Goal: Task Accomplishment & Management: Complete application form

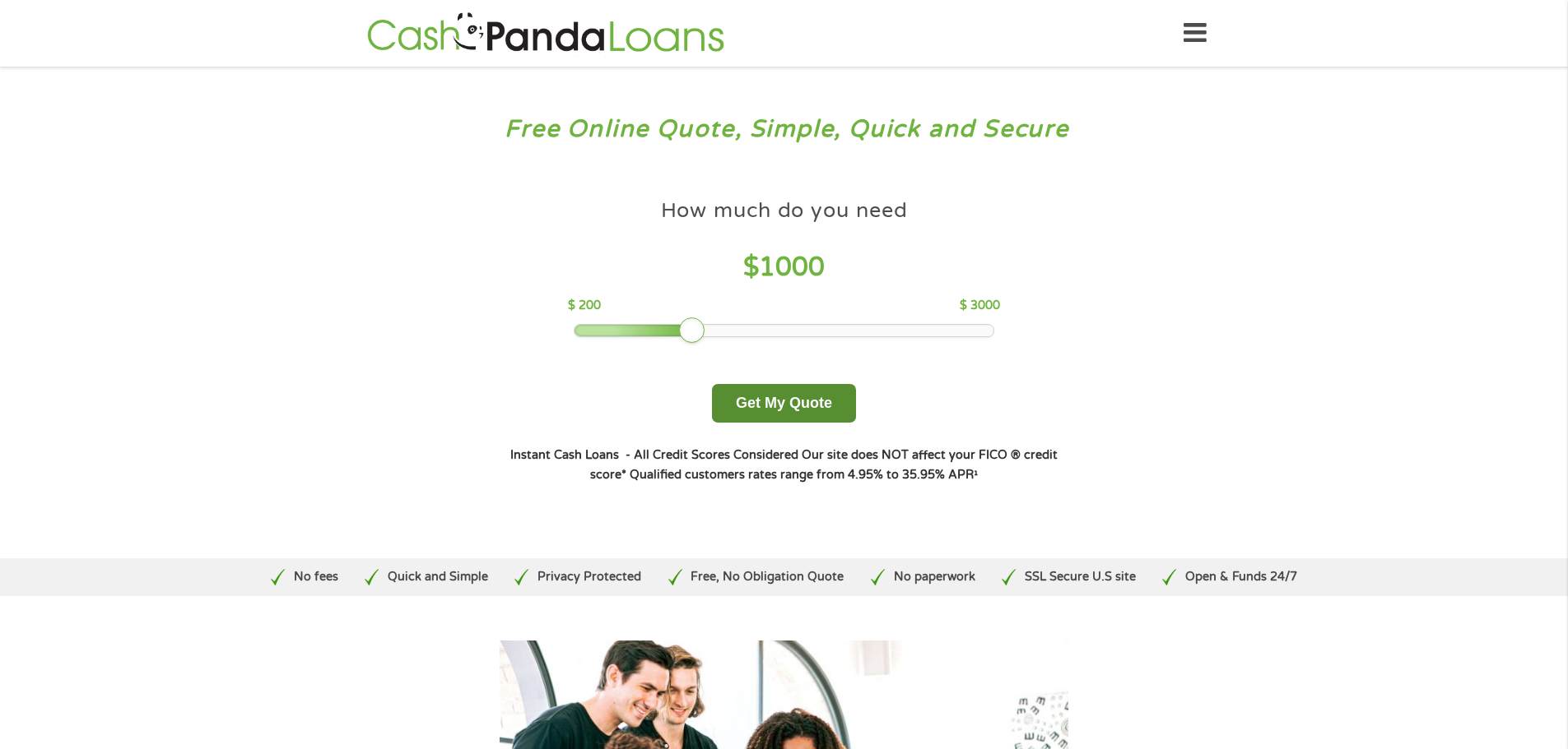
click at [770, 403] on button "Get My Quote" at bounding box center [784, 403] width 144 height 38
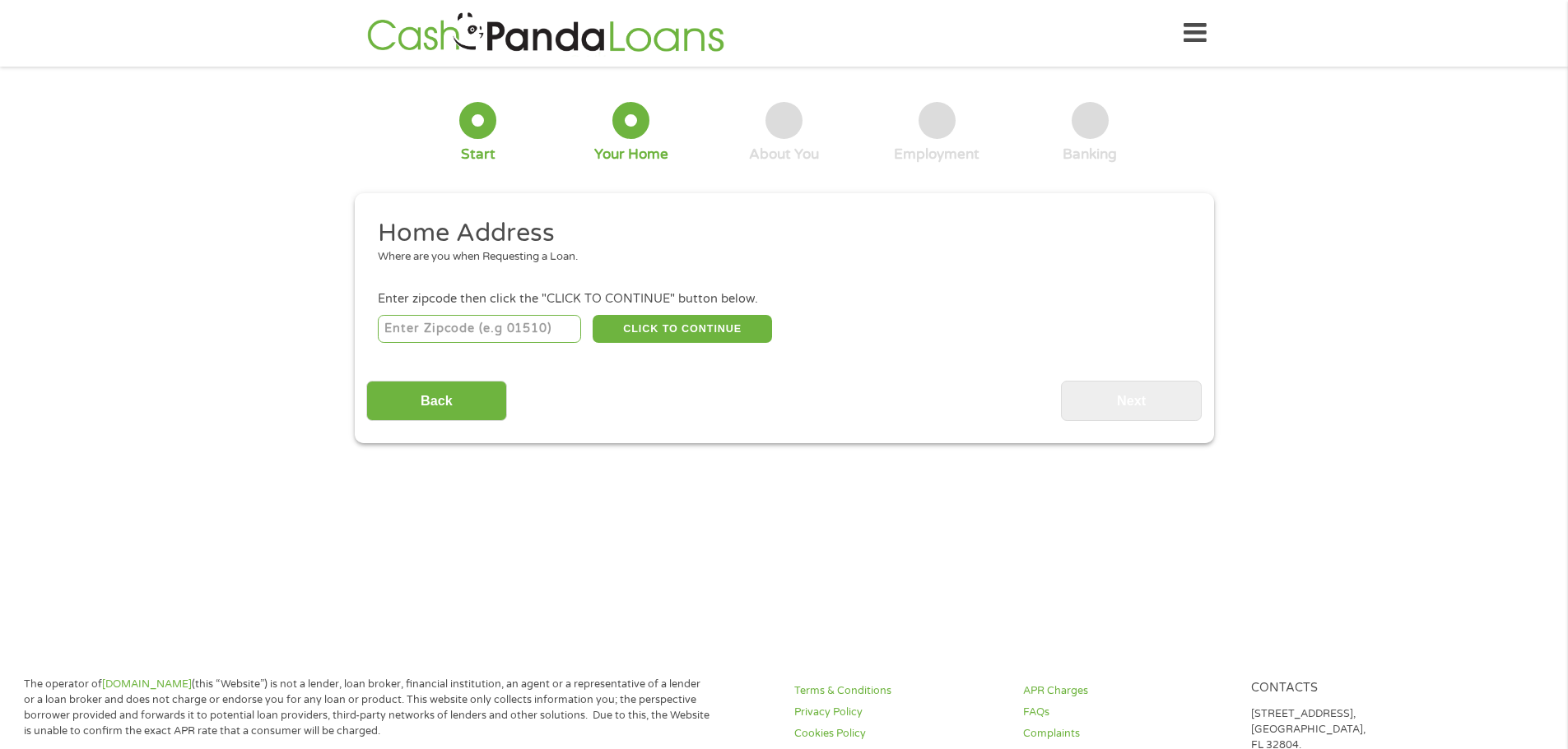
drag, startPoint x: 505, startPoint y: 331, endPoint x: 499, endPoint y: 324, distance: 9.2
click at [505, 331] on input "number" at bounding box center [479, 328] width 204 height 28
type input "85037"
select select "Arizona"
click at [665, 329] on button "CLICK TO CONTINUE" at bounding box center [682, 328] width 180 height 28
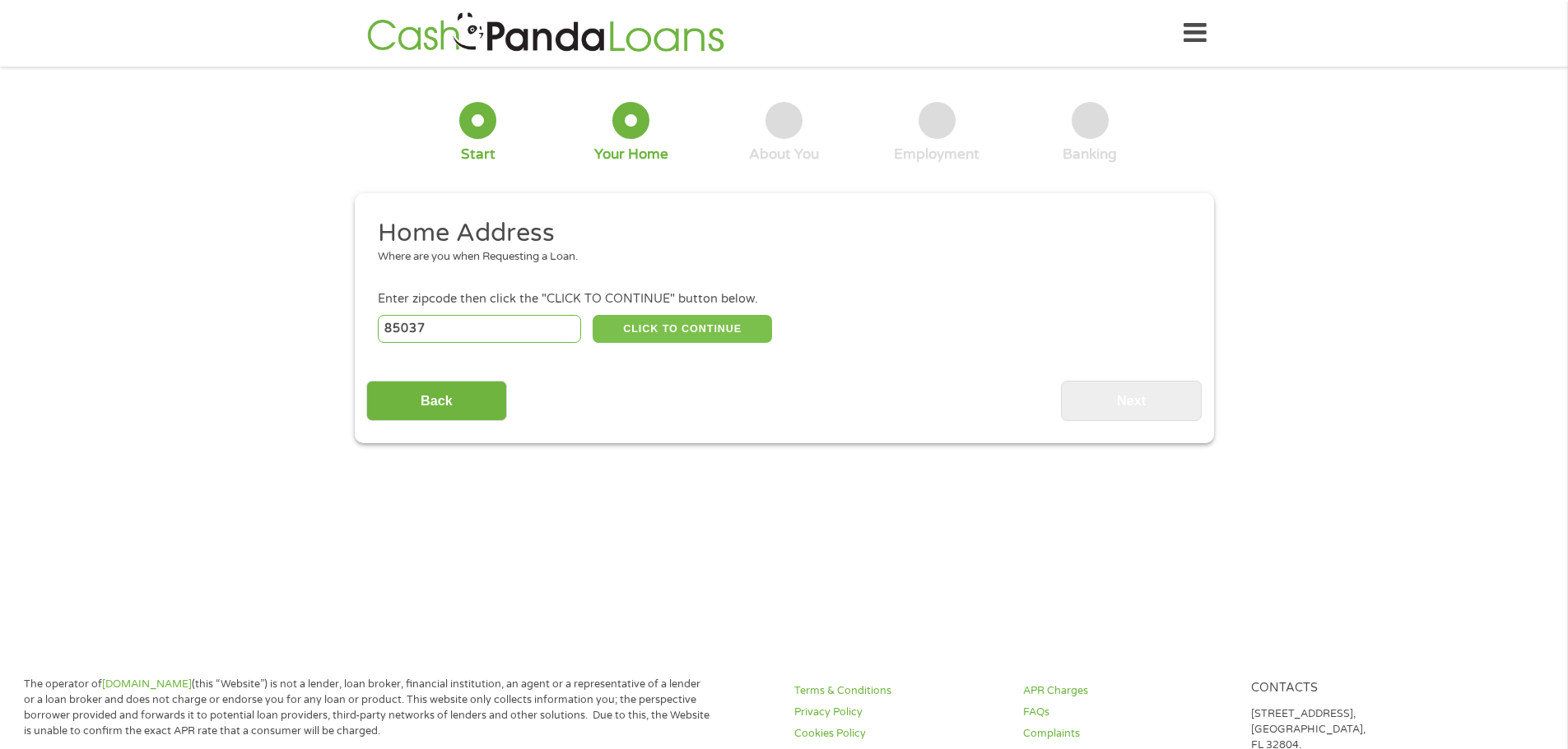
type input "85037"
type input "Phoenix"
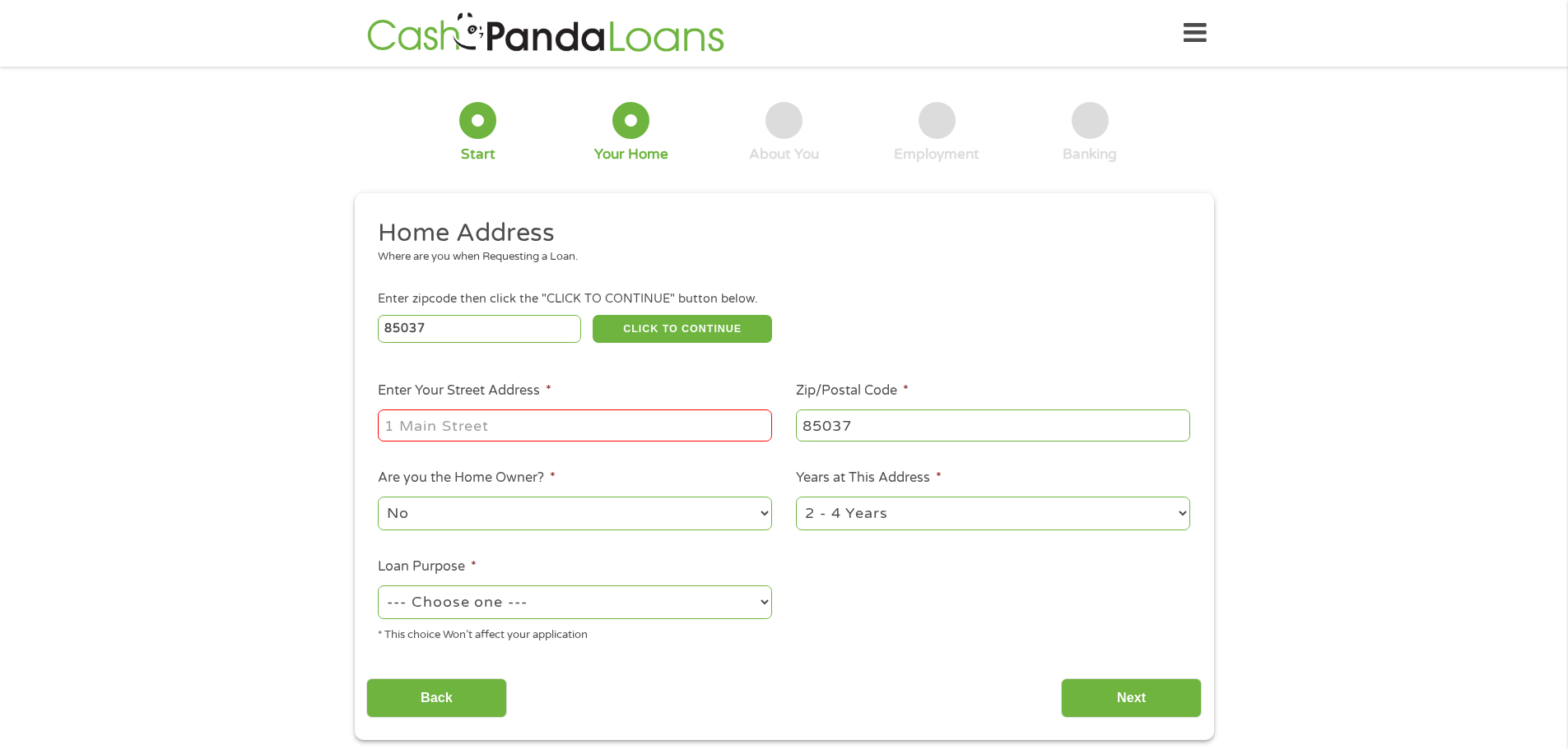
click at [603, 423] on input "Enter Your Street Address *" at bounding box center [575, 425] width 394 height 31
type input "11109 W Roma Ave"
click at [873, 507] on select "1 Year or less 1 - 2 Years 2 - 4 Years Over 4 Years" at bounding box center [993, 514] width 394 height 34
select select "60months"
click at [796, 497] on select "1 Year or less 1 - 2 Years 2 - 4 Years Over 4 Years" at bounding box center [993, 514] width 394 height 34
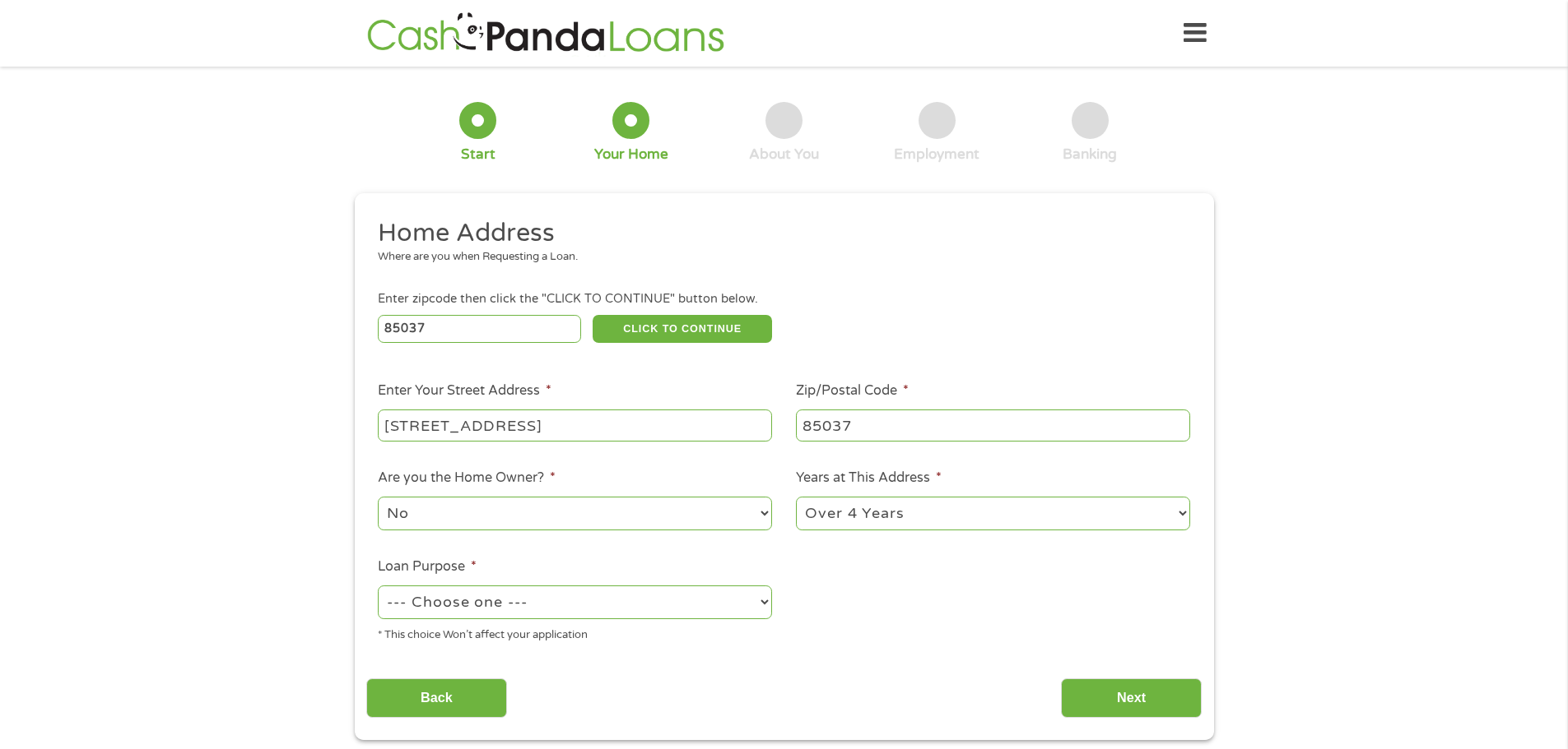
click at [580, 513] on select "No Yes" at bounding box center [575, 514] width 394 height 34
click at [378, 497] on select "No Yes" at bounding box center [575, 514] width 394 height 34
click at [516, 603] on select "--- Choose one --- Pay Bills Debt Consolidation Home Improvement Major Purchase…" at bounding box center [575, 602] width 394 height 34
click at [378, 586] on select "--- Choose one --- Pay Bills Debt Consolidation Home Improvement Major Purchase…" at bounding box center [575, 602] width 394 height 34
click at [559, 609] on select "--- Choose one --- Pay Bills Debt Consolidation Home Improvement Major Purchase…" at bounding box center [575, 602] width 394 height 34
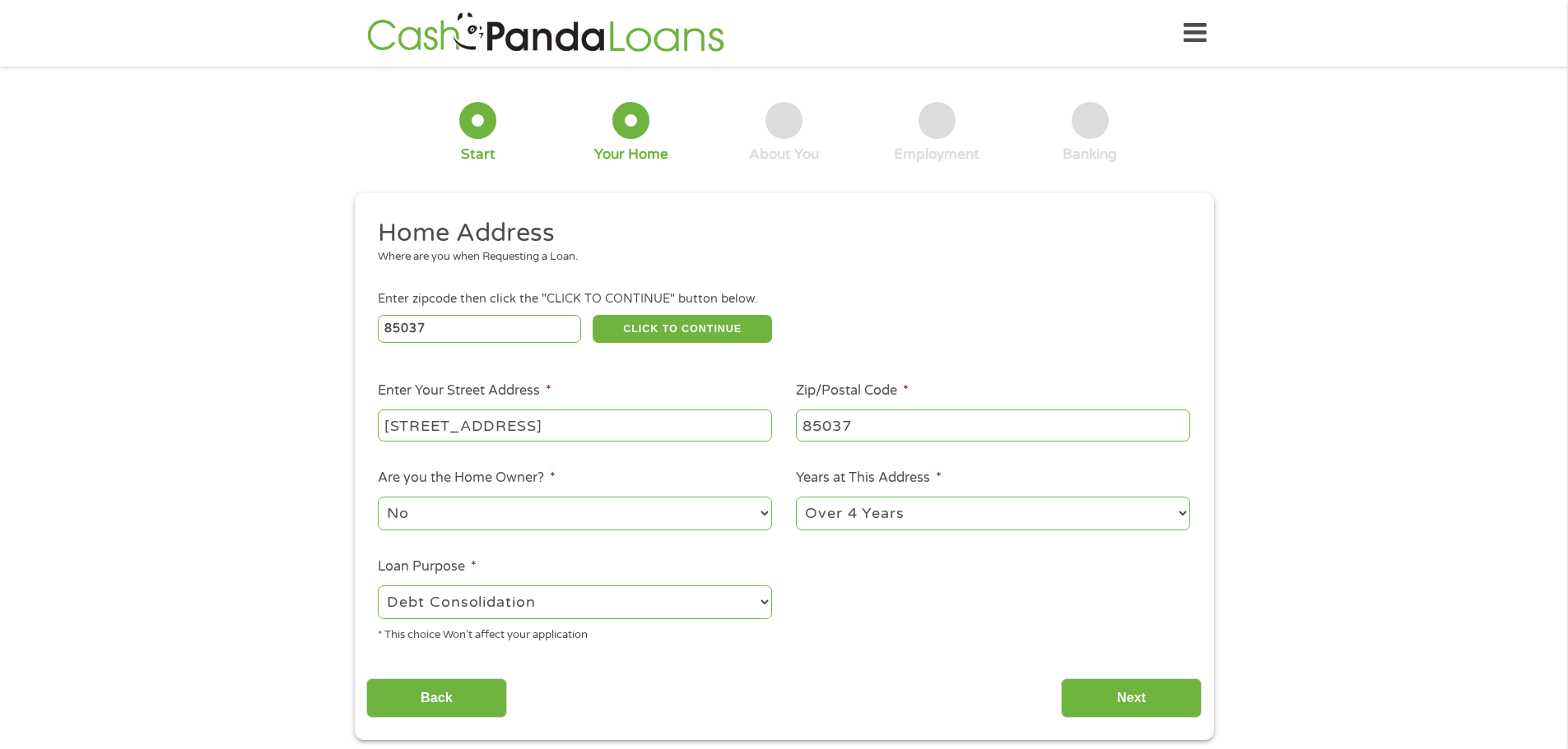
click at [378, 586] on select "--- Choose one --- Pay Bills Debt Consolidation Home Improvement Major Purchase…" at bounding box center [575, 602] width 394 height 34
click at [593, 606] on select "--- Choose one --- Pay Bills Debt Consolidation Home Improvement Major Purchase…" at bounding box center [575, 602] width 394 height 34
select select "paybills"
click at [378, 586] on select "--- Choose one --- Pay Bills Debt Consolidation Home Improvement Major Purchase…" at bounding box center [575, 602] width 394 height 34
click at [1145, 698] on input "Next" at bounding box center [1131, 699] width 141 height 40
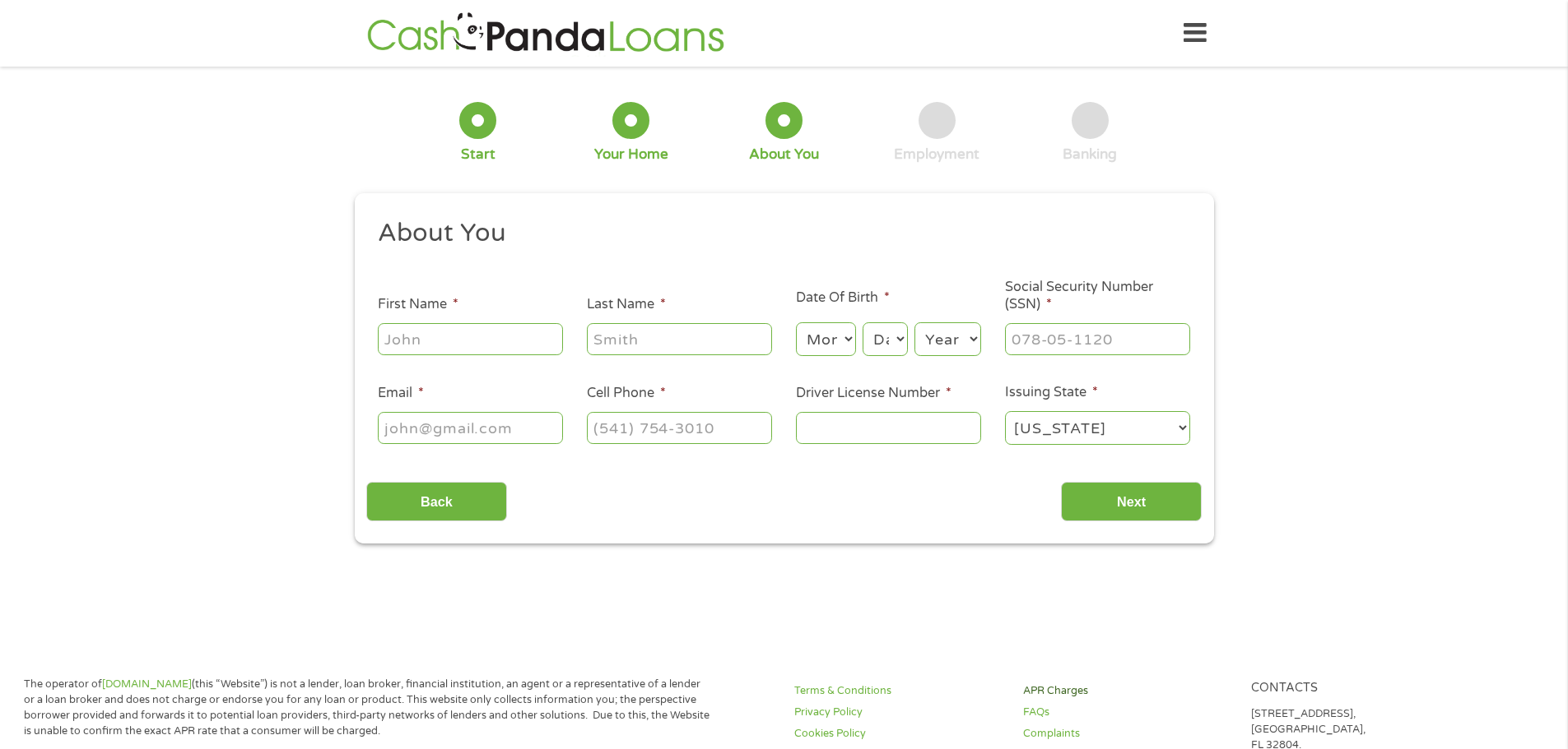
scroll to position [6, 6]
click at [435, 330] on input "First Name *" at bounding box center [470, 338] width 185 height 31
type input "Kayla"
type input "Grubin"
type input "kaylapineapples22@gmail.com"
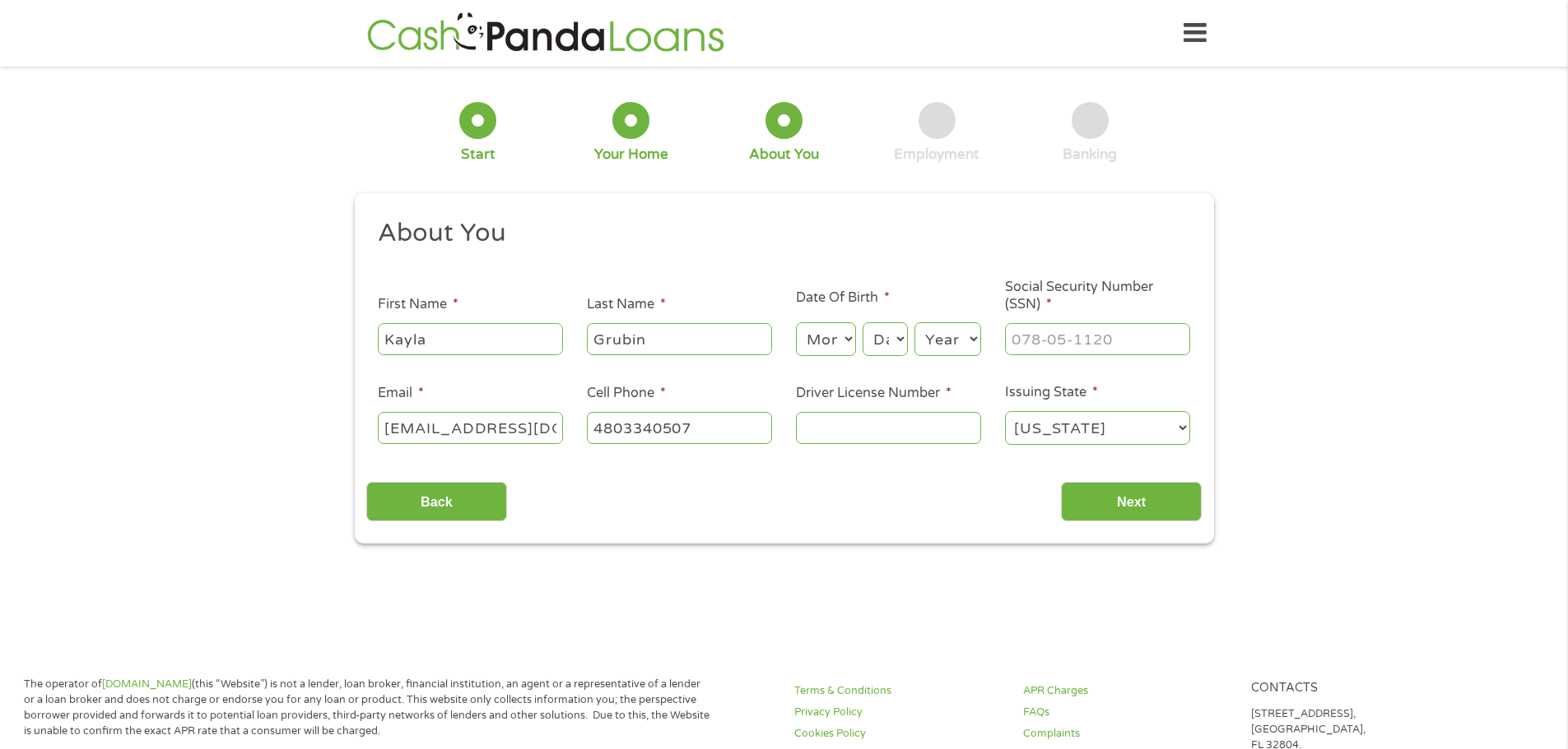
type input "(480) 334-0507"
click at [827, 359] on div "Month Month 1 2 3 4 5 6 7 8 9 10 11 12" at bounding box center [826, 339] width 60 height 39
click at [829, 337] on select "Month 1 2 3 4 5 6 7 8 9 10 11 12" at bounding box center [826, 338] width 60 height 34
select select "1"
click at [796, 322] on select "Month 1 2 3 4 5 6 7 8 9 10 11 12" at bounding box center [826, 338] width 60 height 34
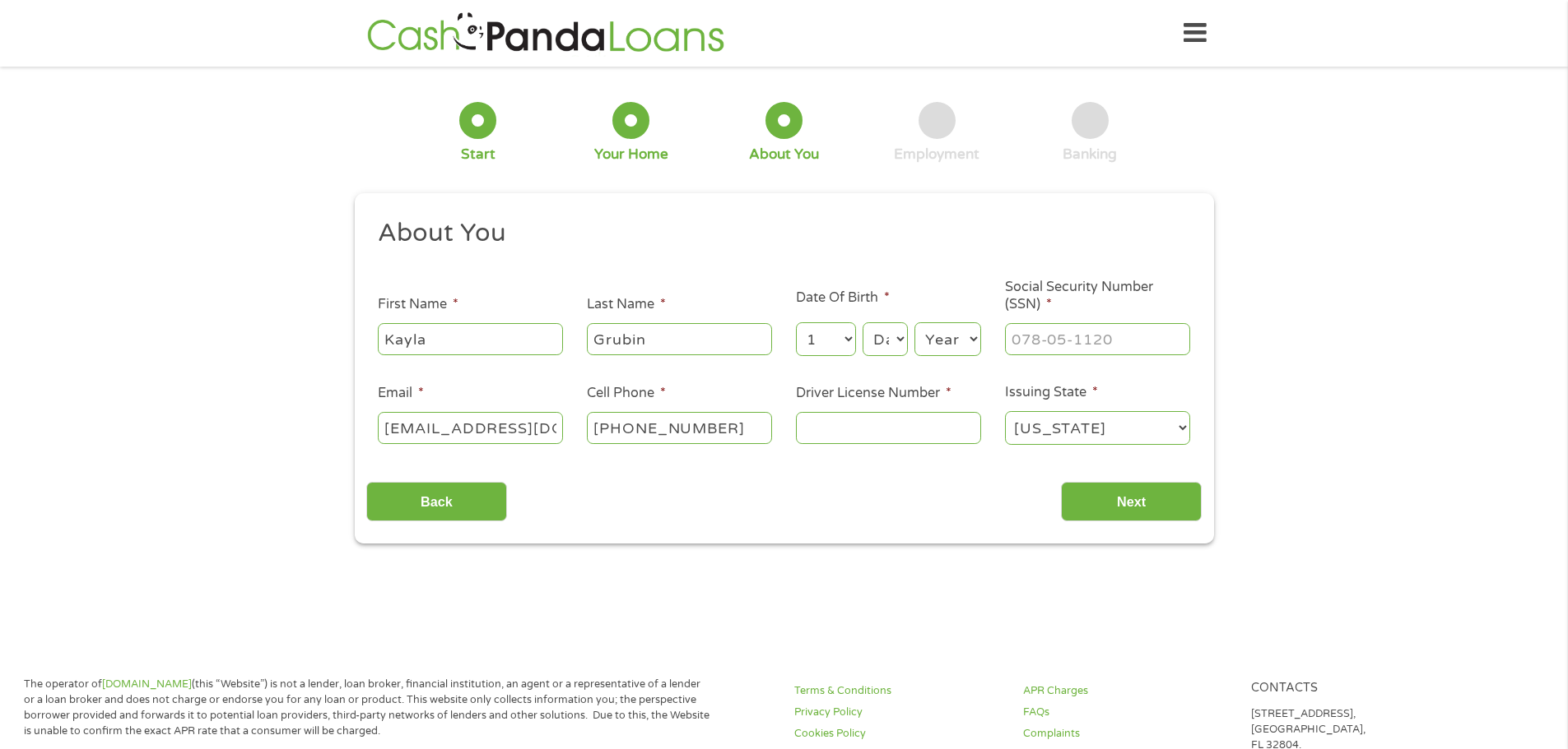
click at [891, 345] on select "Day 1 2 3 4 5 6 7 8 9 10 11 12 13 14 15 16 17 18 19 20 21 22 23 24 25 26 27 28 …" at bounding box center [884, 338] width 45 height 34
select select "12"
click at [862, 322] on select "Day 1 2 3 4 5 6 7 8 9 10 11 12 13 14 15 16 17 18 19 20 21 22 23 24 25 26 27 28 …" at bounding box center [884, 338] width 45 height 34
click at [939, 320] on div "Year Year 2007 2006 2005 2004 2003 2002 2001 2000 1999 1998 1997 1996 1995 1994…" at bounding box center [947, 339] width 67 height 39
click at [937, 329] on select "Year 2007 2006 2005 2004 2003 2002 2001 2000 1999 1998 1997 1996 1995 1994 1993…" at bounding box center [947, 338] width 67 height 34
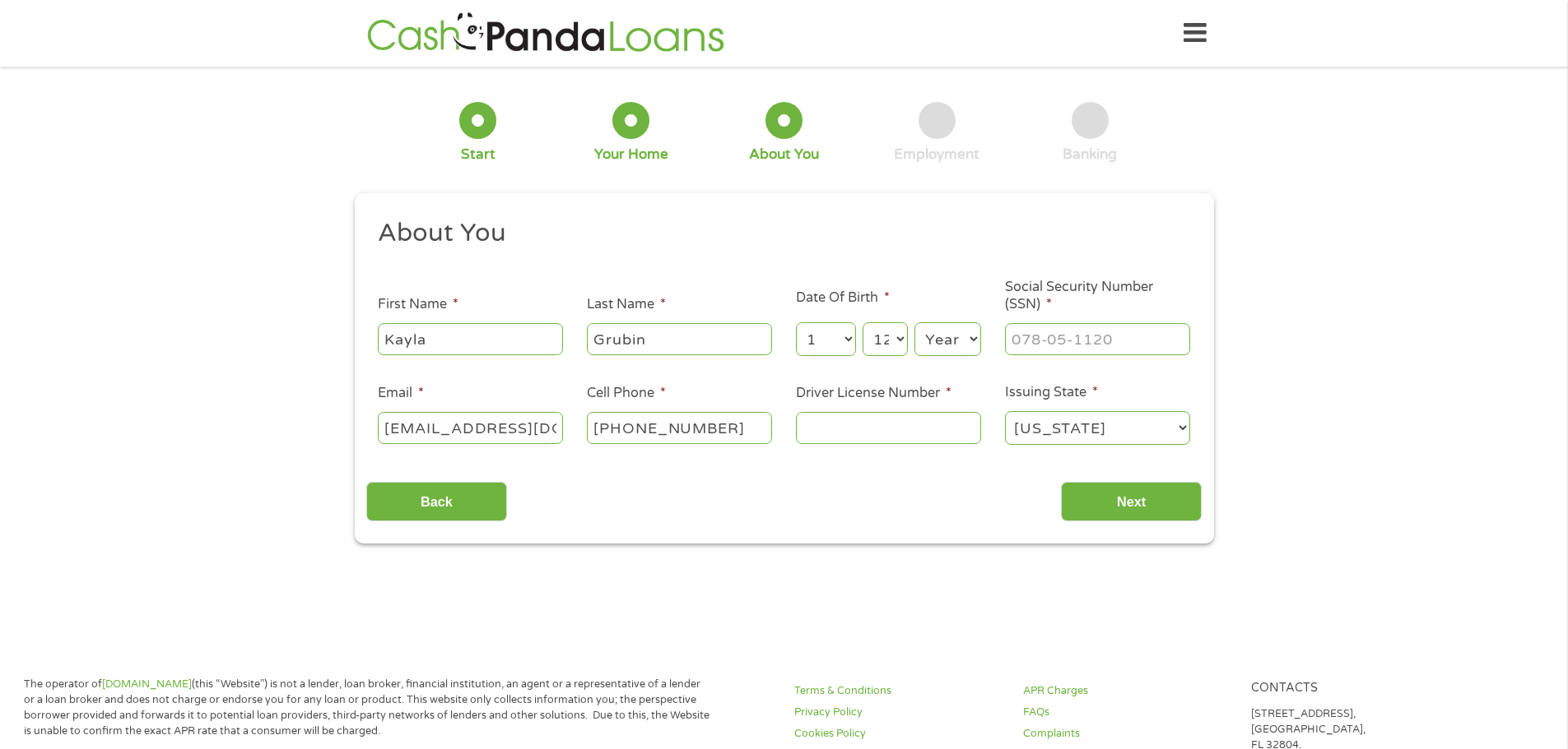
select select "1993"
click at [915, 322] on select "Year 2007 2006 2005 2004 2003 2002 2001 2000 1999 1998 1997 1996 1995 1994 1993…" at bounding box center [947, 338] width 67 height 34
click at [1046, 331] on input "___-__-____" at bounding box center [1097, 338] width 185 height 31
type input "600-29-5660"
click at [878, 421] on input "Driver License Number *" at bounding box center [888, 428] width 185 height 31
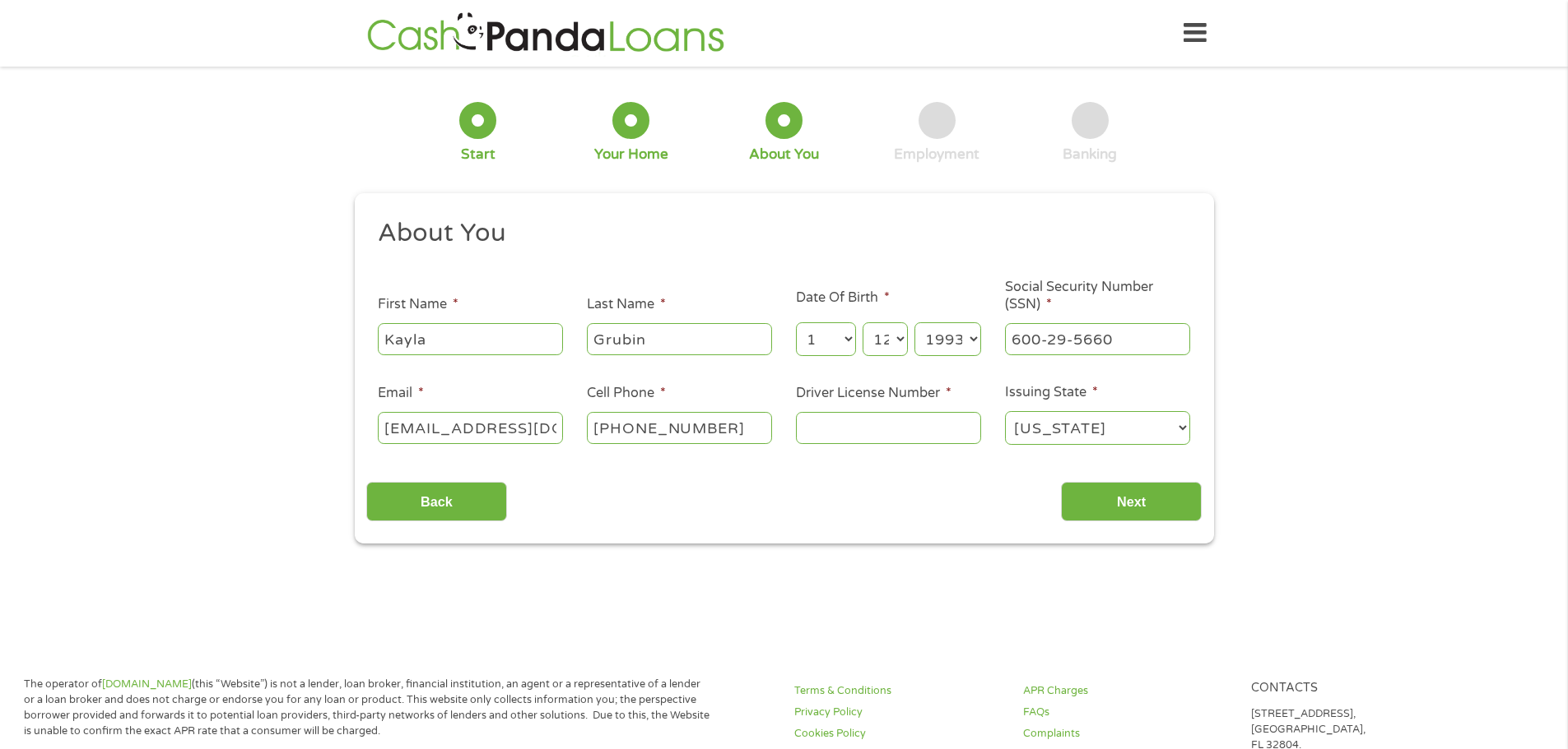
type input "D07104127"
click at [1106, 497] on input "Next" at bounding box center [1131, 502] width 141 height 40
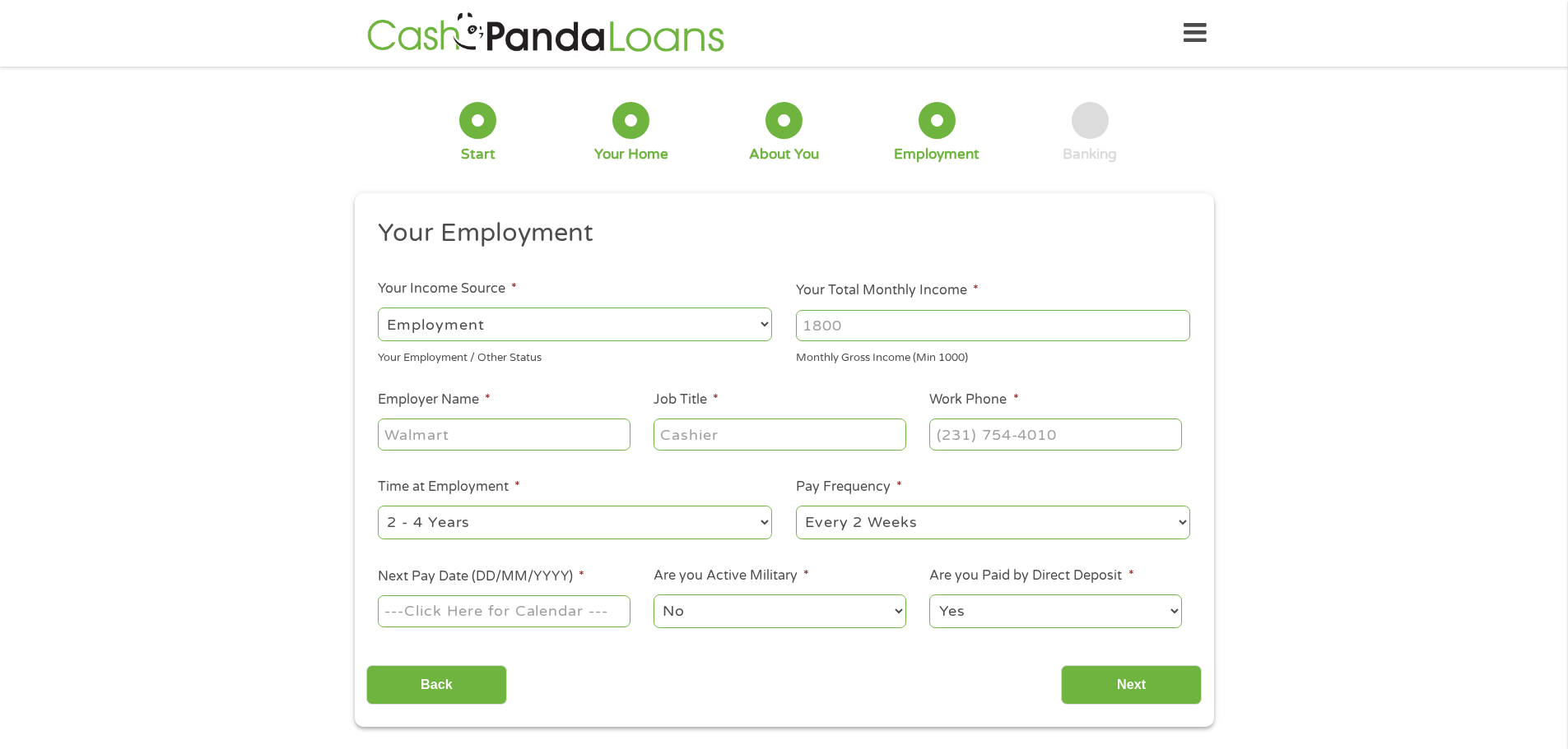
click at [866, 320] on input "Your Total Monthly Income *" at bounding box center [993, 326] width 394 height 31
click at [607, 319] on select "--- Choose one --- Employment Self Employed Benefits" at bounding box center [575, 324] width 394 height 34
click at [883, 334] on input "Your Total Monthly Income *" at bounding box center [993, 326] width 394 height 31
type input "2800"
click at [573, 459] on ul "Your Employment Your Income Source * --- Choose one --- Employment Self Employe…" at bounding box center [783, 430] width 835 height 426
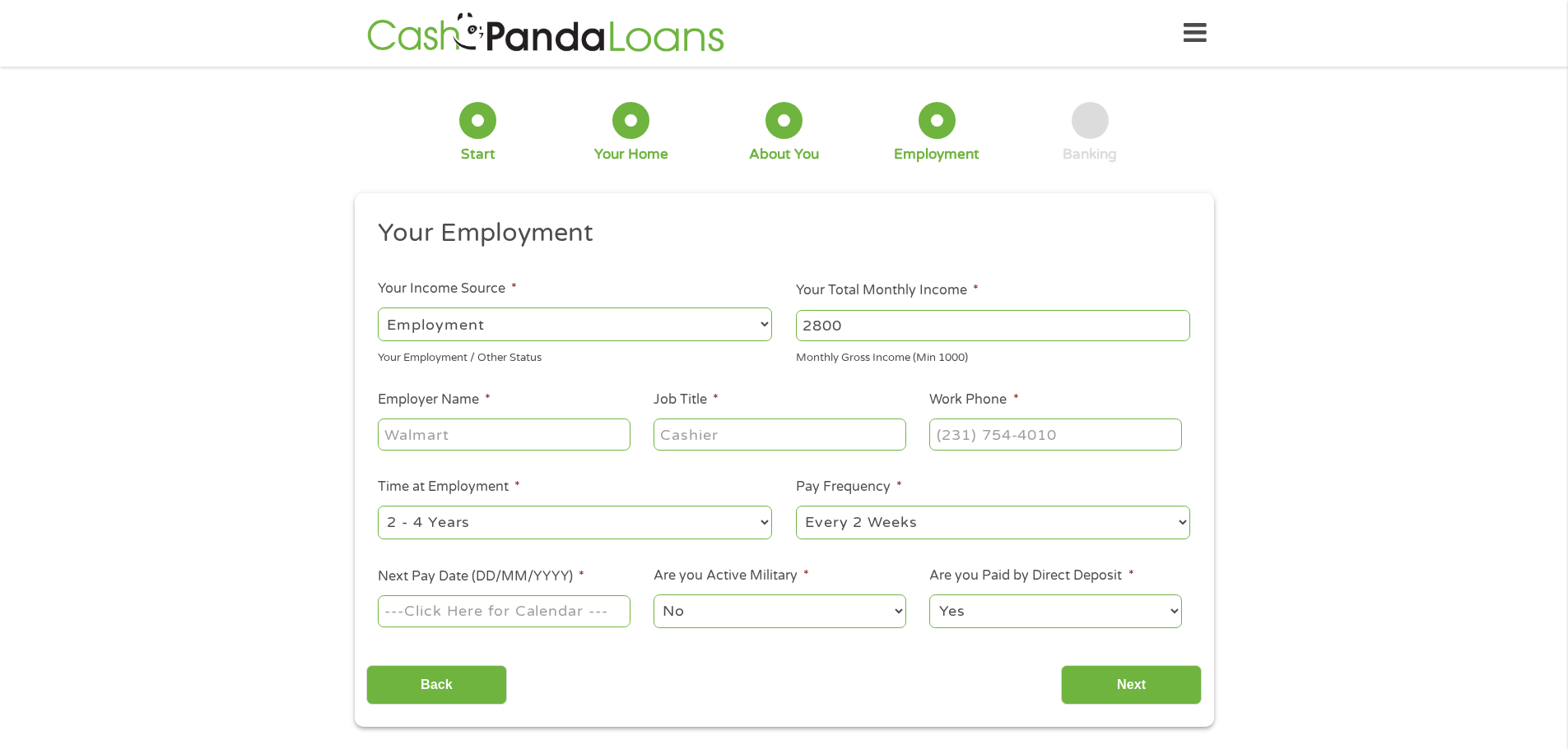
click at [590, 439] on input "Employer Name *" at bounding box center [504, 434] width 252 height 31
type input "walmart"
type input "cashierr"
type input "(623) 935-7007"
type input "10/10/2025"
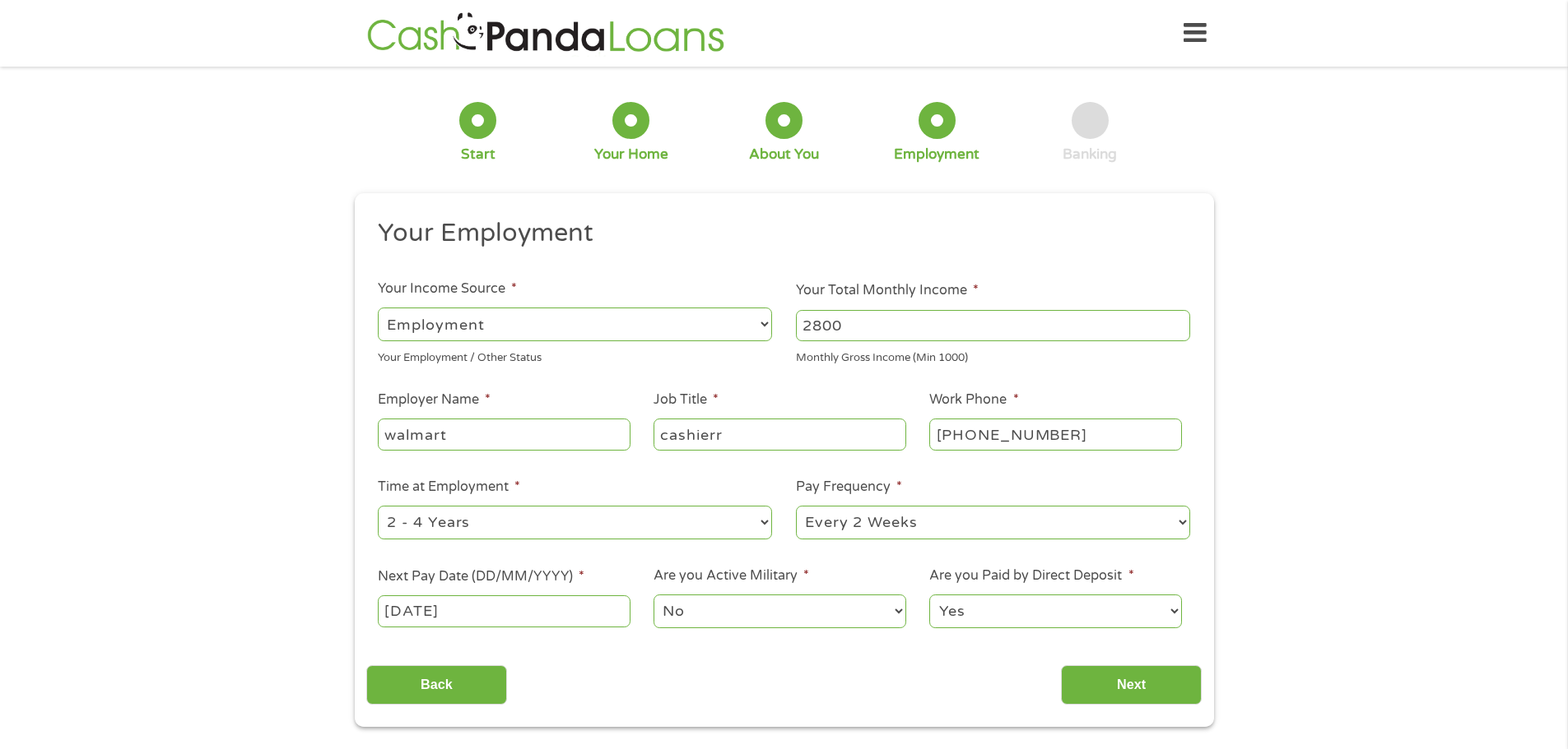
click at [692, 603] on select "No Yes" at bounding box center [779, 611] width 252 height 34
click at [653, 595] on select "No Yes" at bounding box center [779, 611] width 252 height 34
drag, startPoint x: 1114, startPoint y: 605, endPoint x: 1109, endPoint y: 619, distance: 14.9
click at [1114, 606] on select "Yes No" at bounding box center [1055, 611] width 252 height 34
click at [929, 595] on select "Yes No" at bounding box center [1055, 611] width 252 height 34
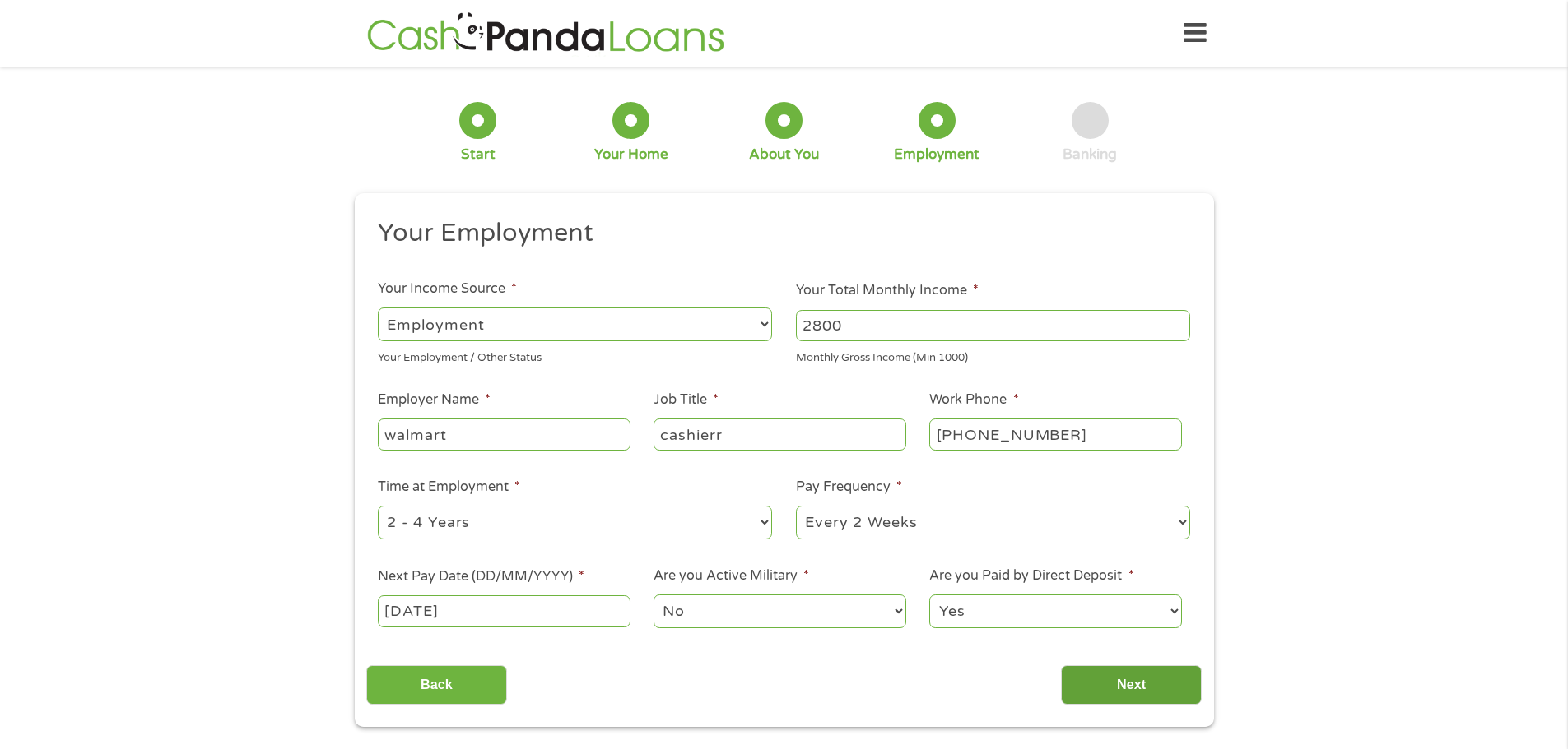
click at [1102, 677] on input "Next" at bounding box center [1131, 685] width 141 height 40
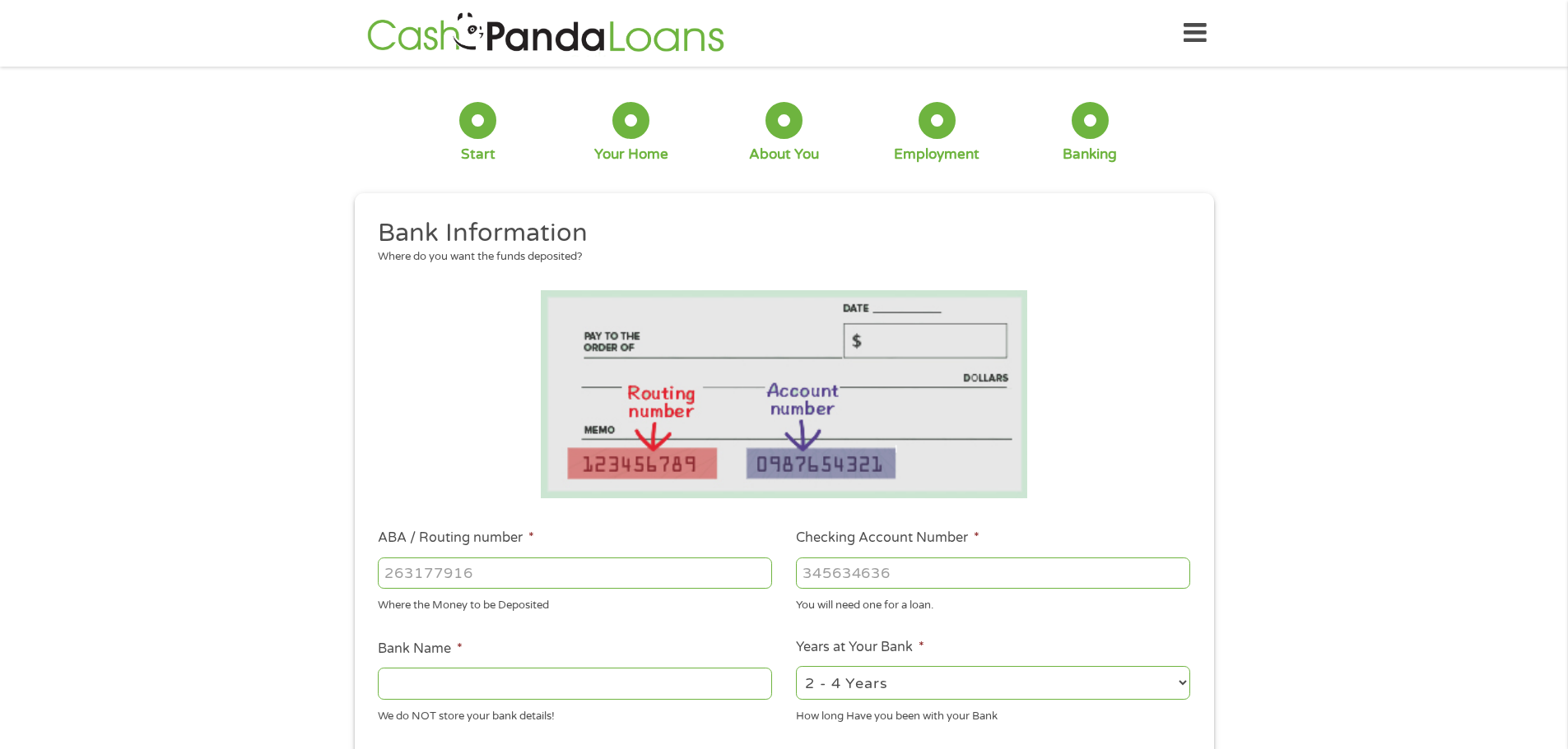
scroll to position [274, 0]
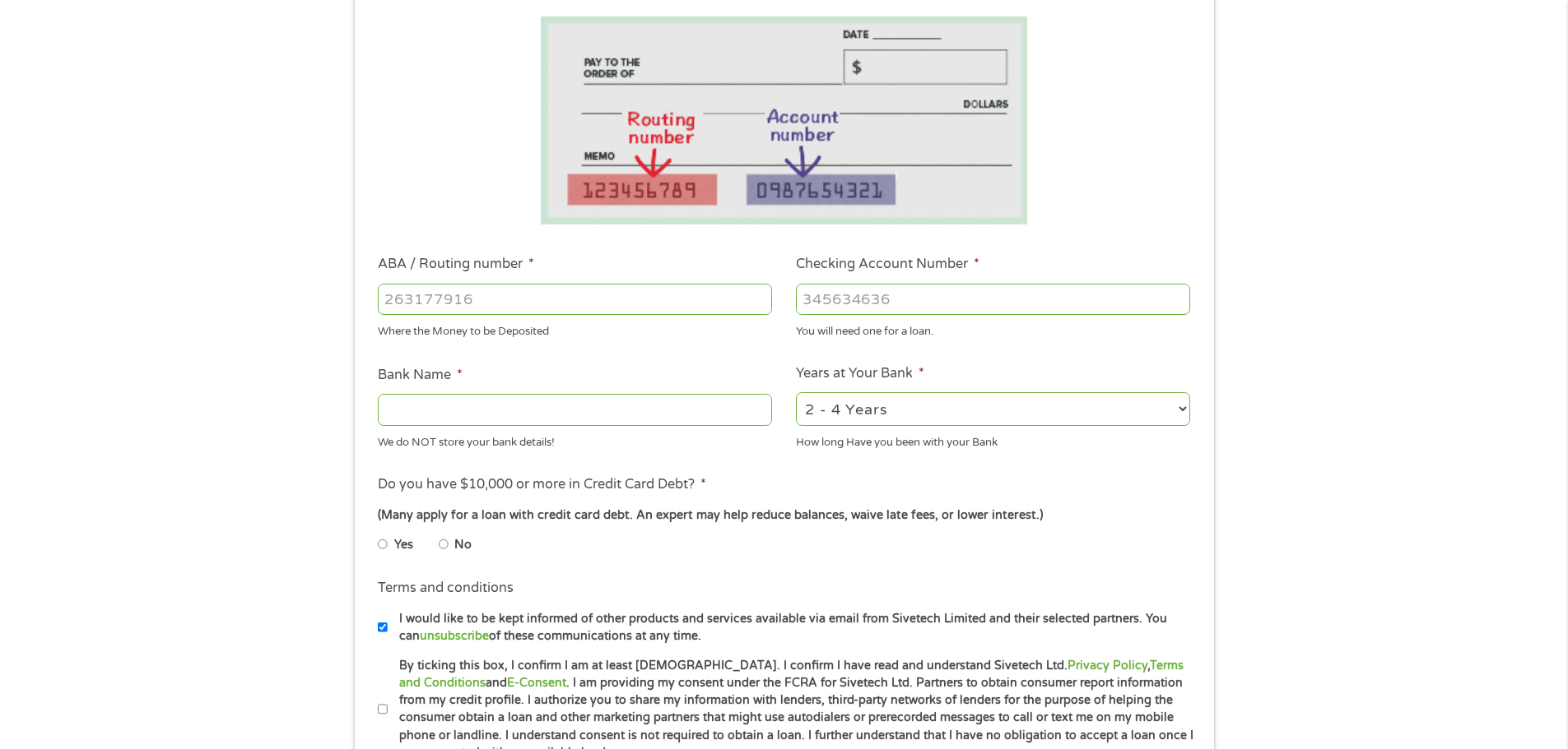
click at [575, 284] on input "ABA / Routing number *" at bounding box center [575, 299] width 394 height 31
type input "031100649"
type input "DISCOVER BANK"
type input "031100649"
click at [844, 288] on input "Checking Account Number *" at bounding box center [993, 299] width 394 height 31
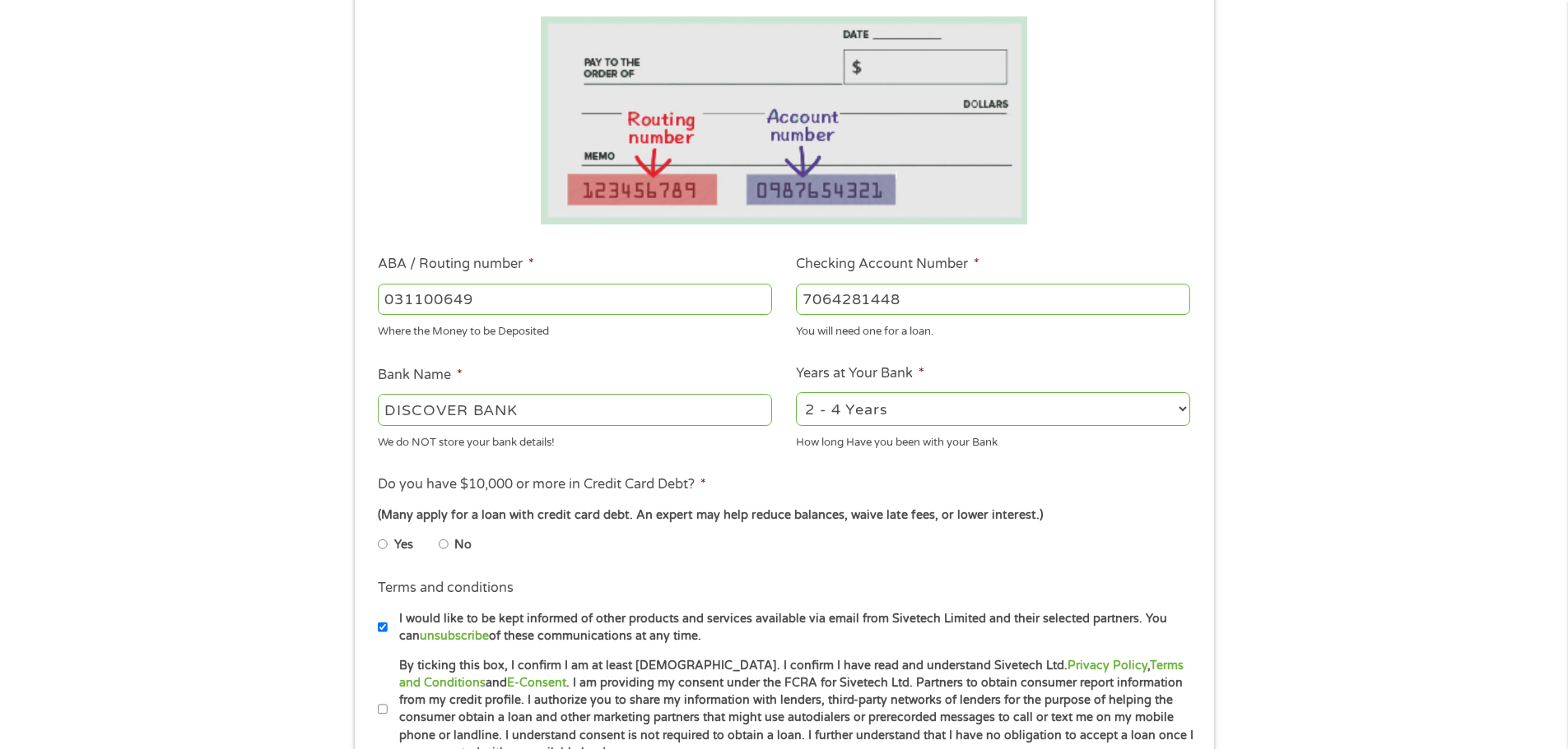
type input "7064281448"
click at [385, 550] on input "Yes" at bounding box center [382, 544] width 10 height 26
radio input "true"
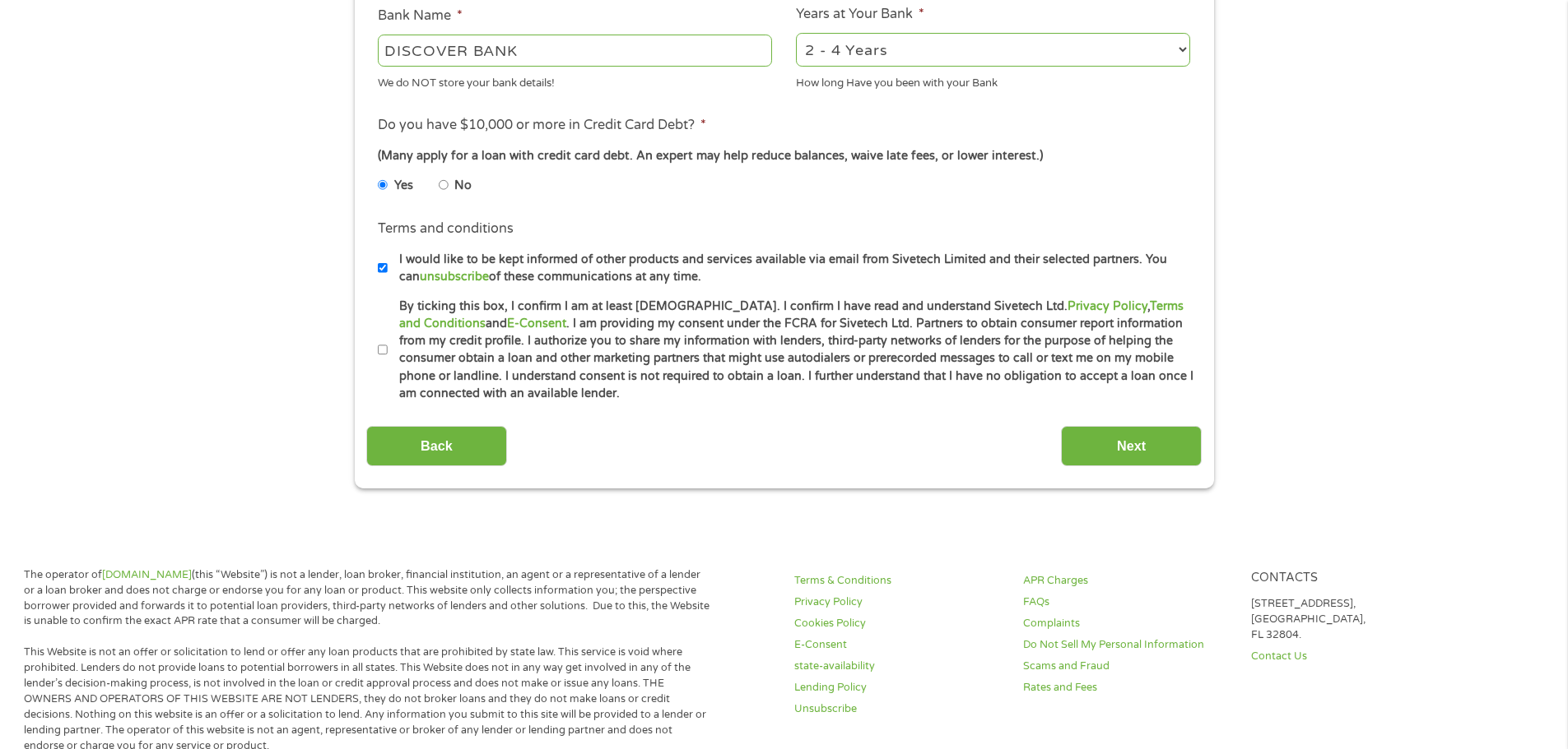
scroll to position [823, 0]
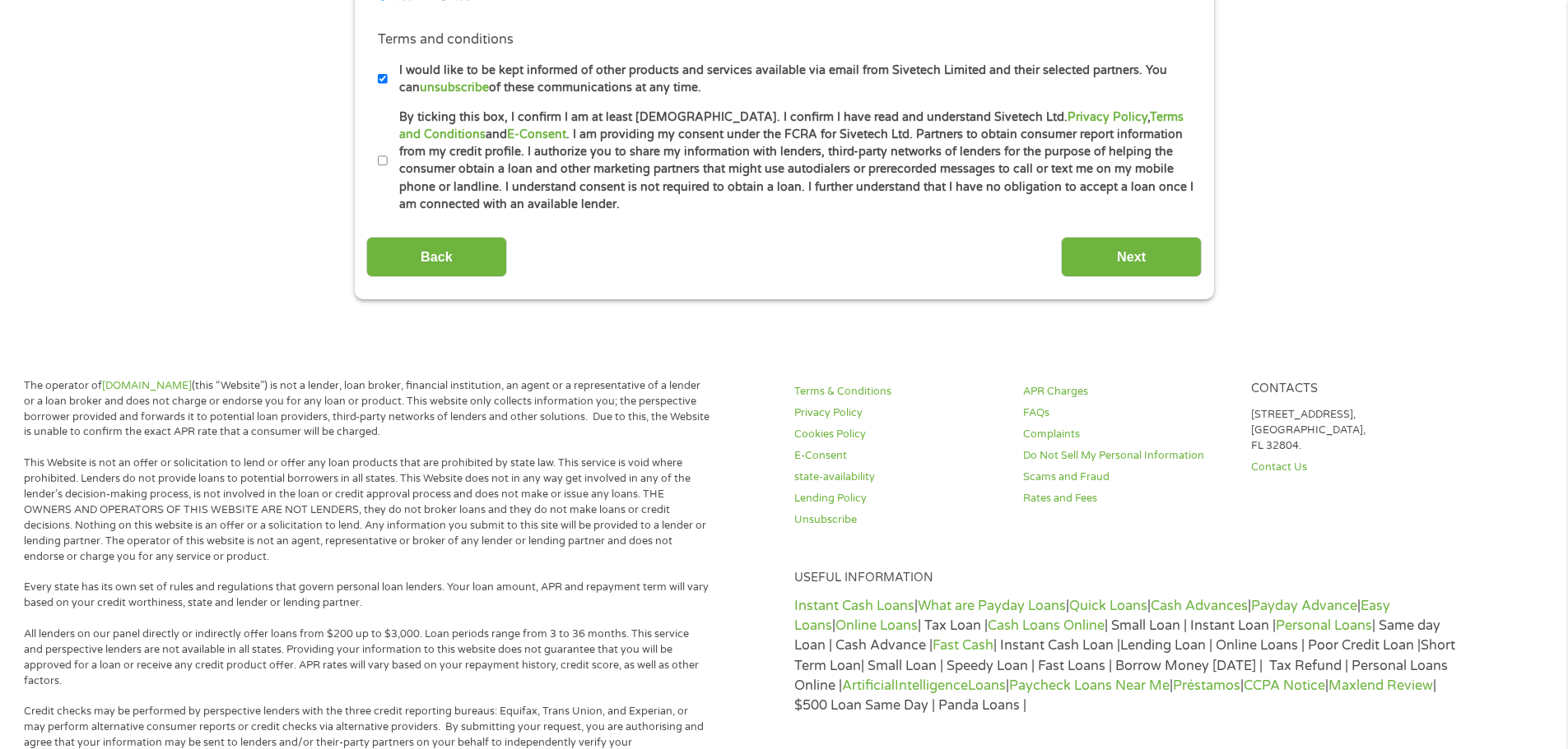
click at [380, 153] on input "By ticking this box, I confirm I am at least 18 years old. I confirm I have rea…" at bounding box center [382, 161] width 10 height 26
checkbox input "true"
click at [1175, 264] on input "Next" at bounding box center [1131, 257] width 141 height 40
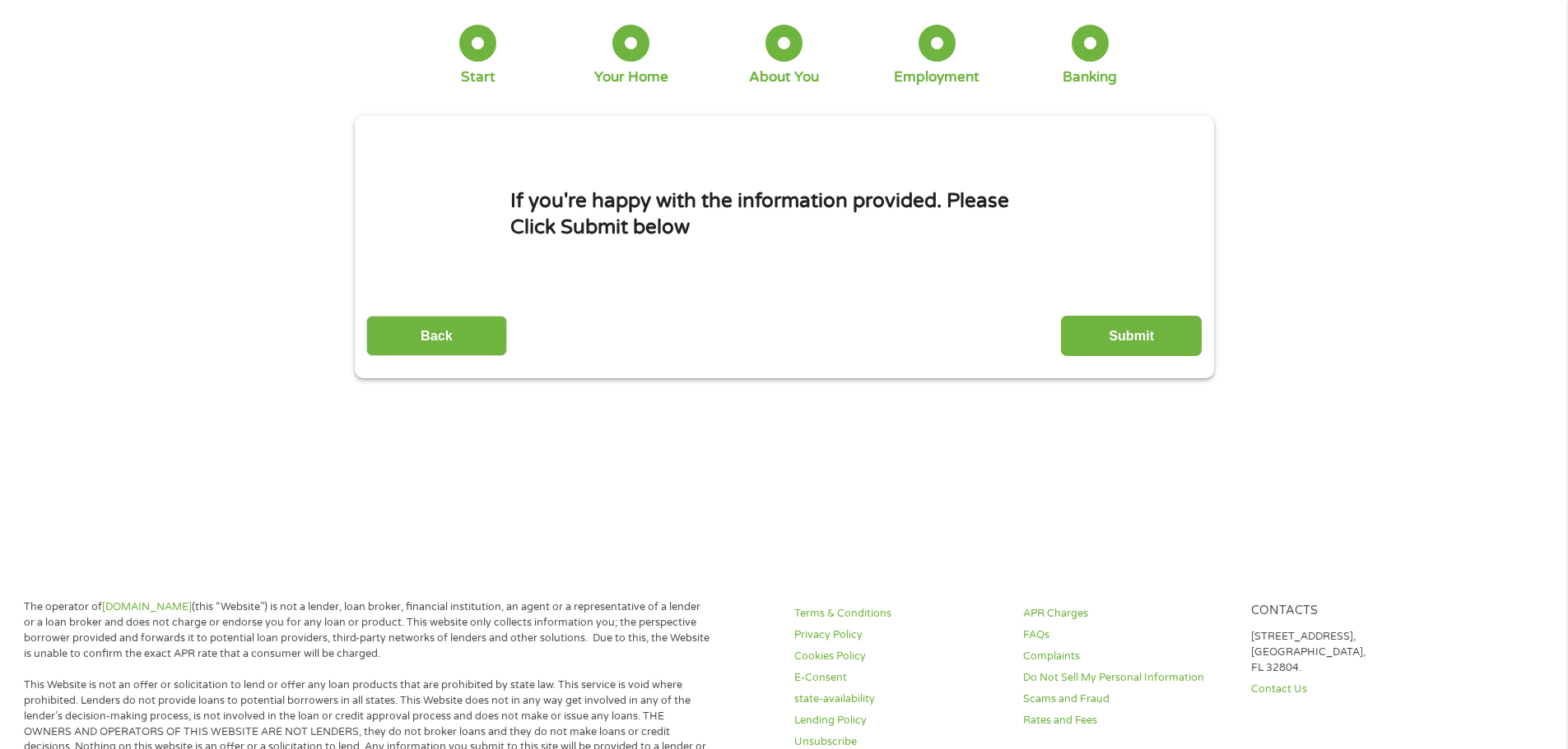
scroll to position [0, 0]
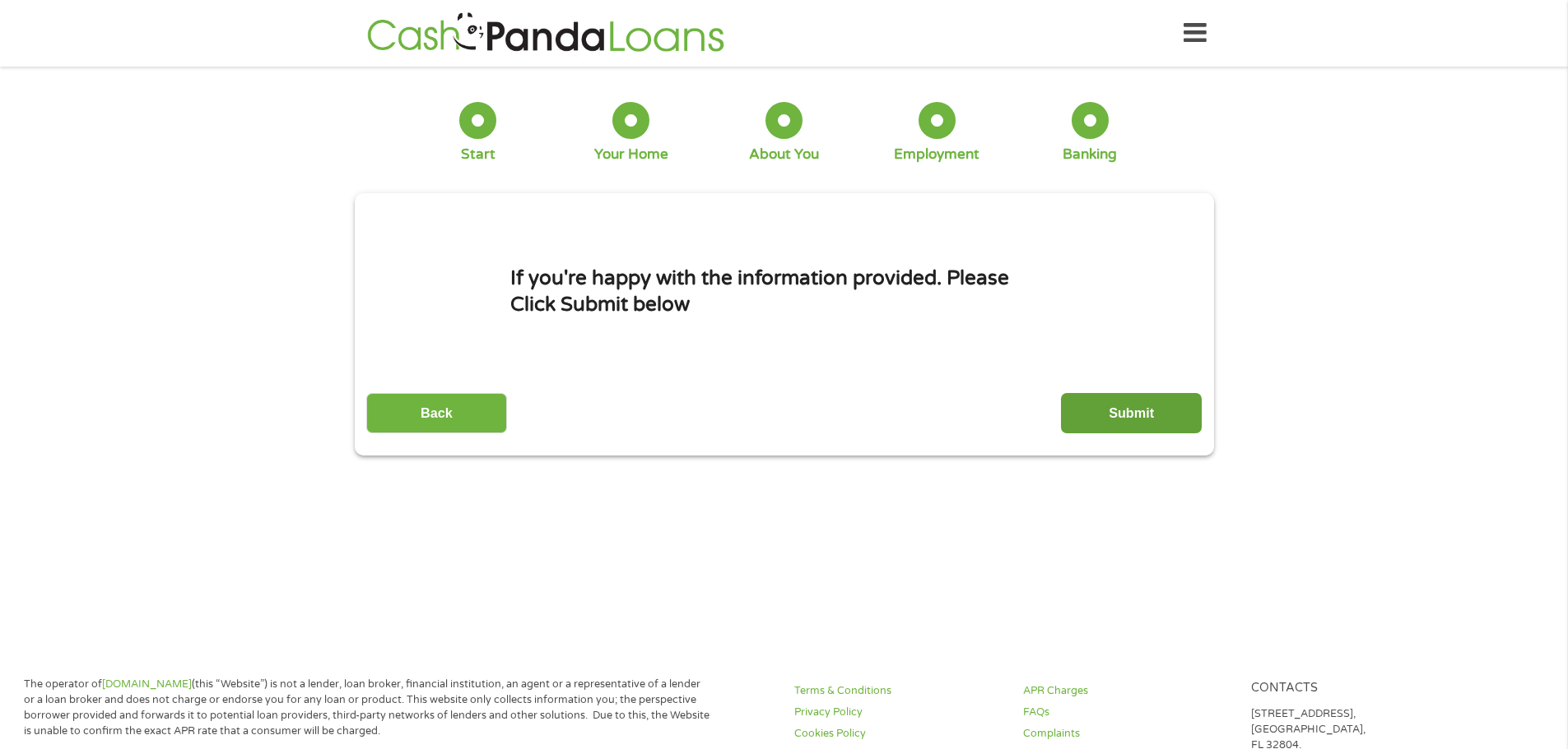
click at [1107, 394] on input "Submit" at bounding box center [1131, 413] width 141 height 40
